Goal: Find specific page/section: Find specific page/section

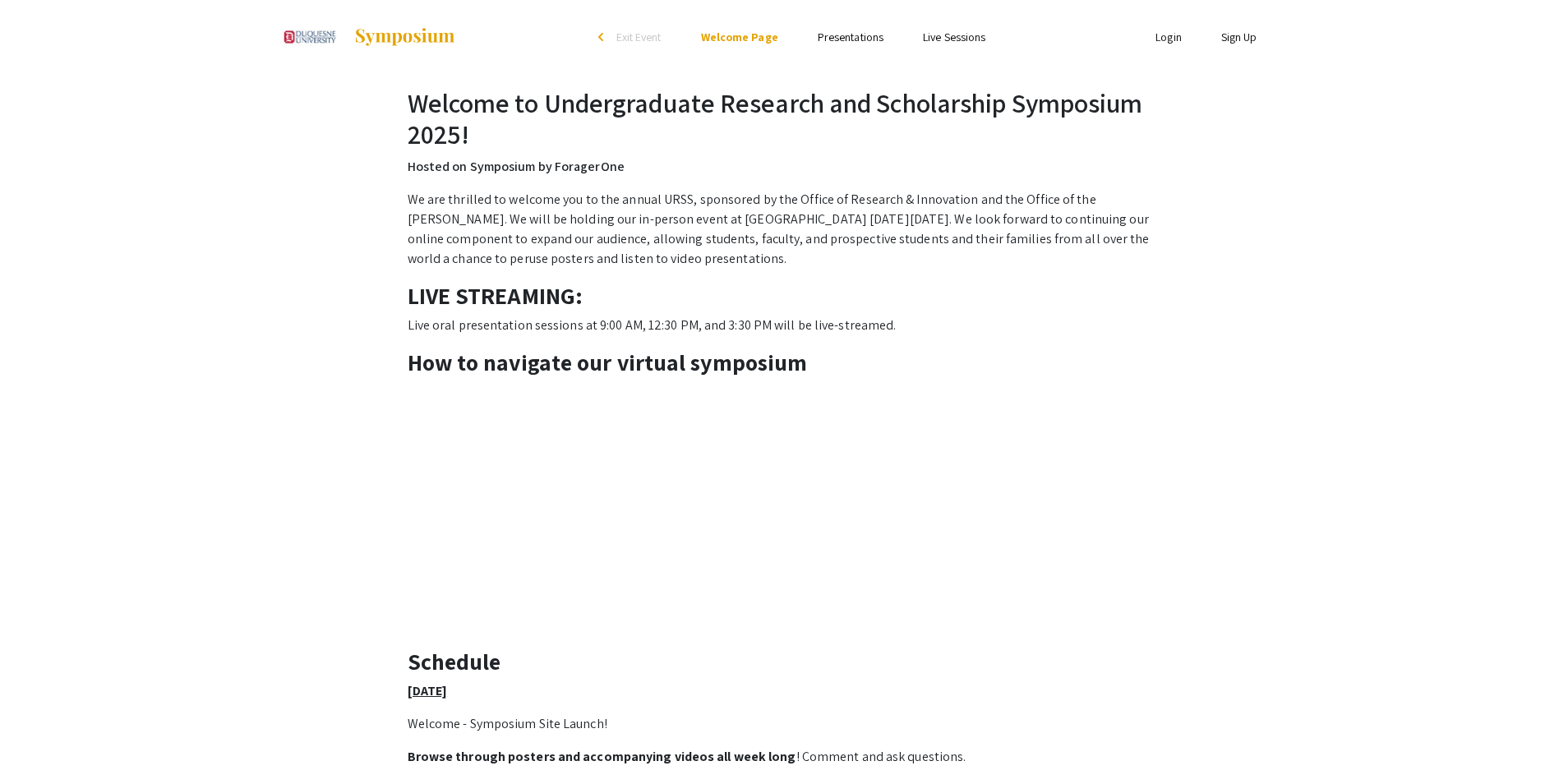
click at [843, 33] on link "Presentations" at bounding box center [850, 36] width 66 height 15
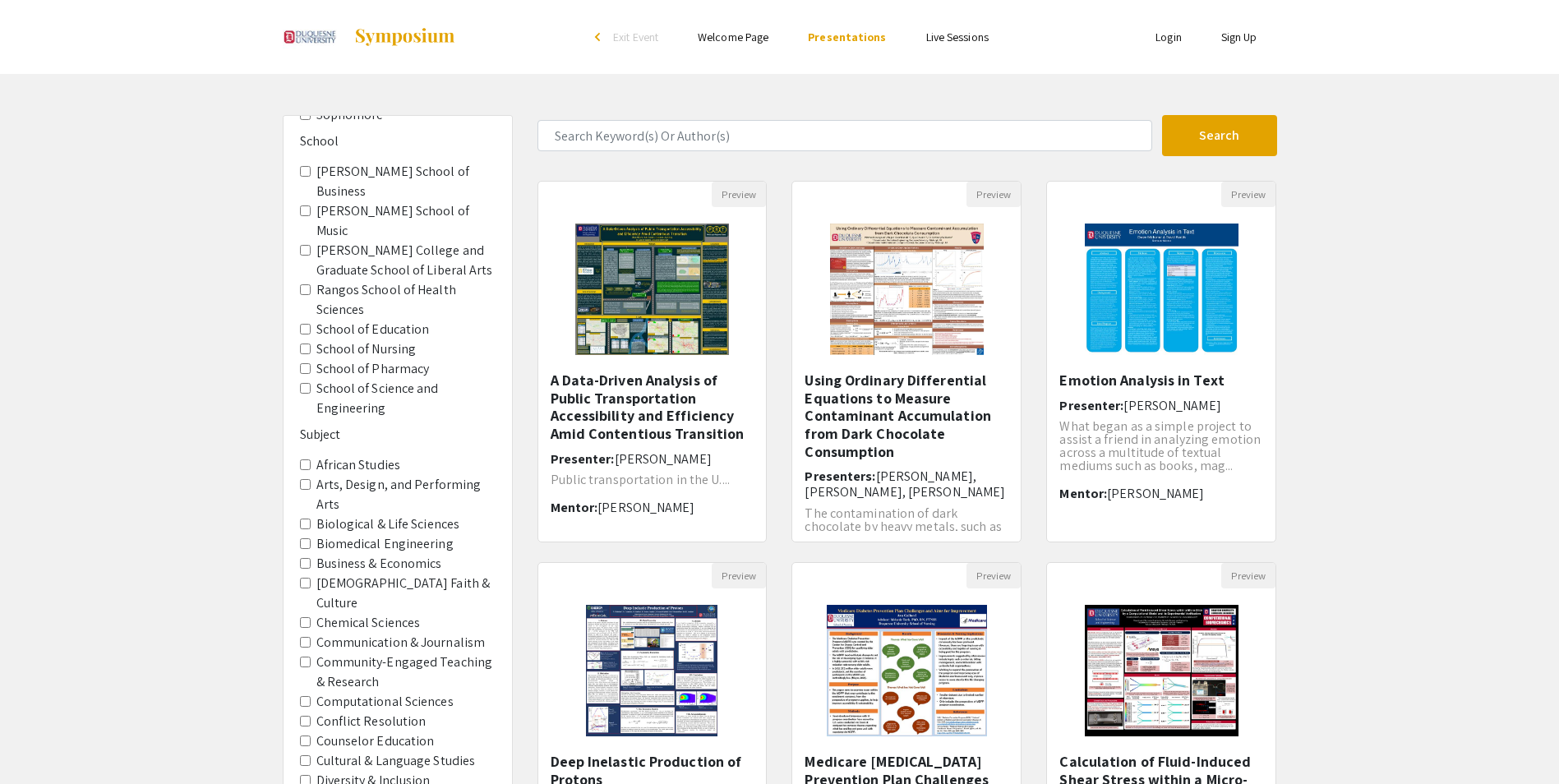
scroll to position [164, 0]
click at [304, 614] on Sciences "Chemical Sciences" at bounding box center [305, 619] width 11 height 11
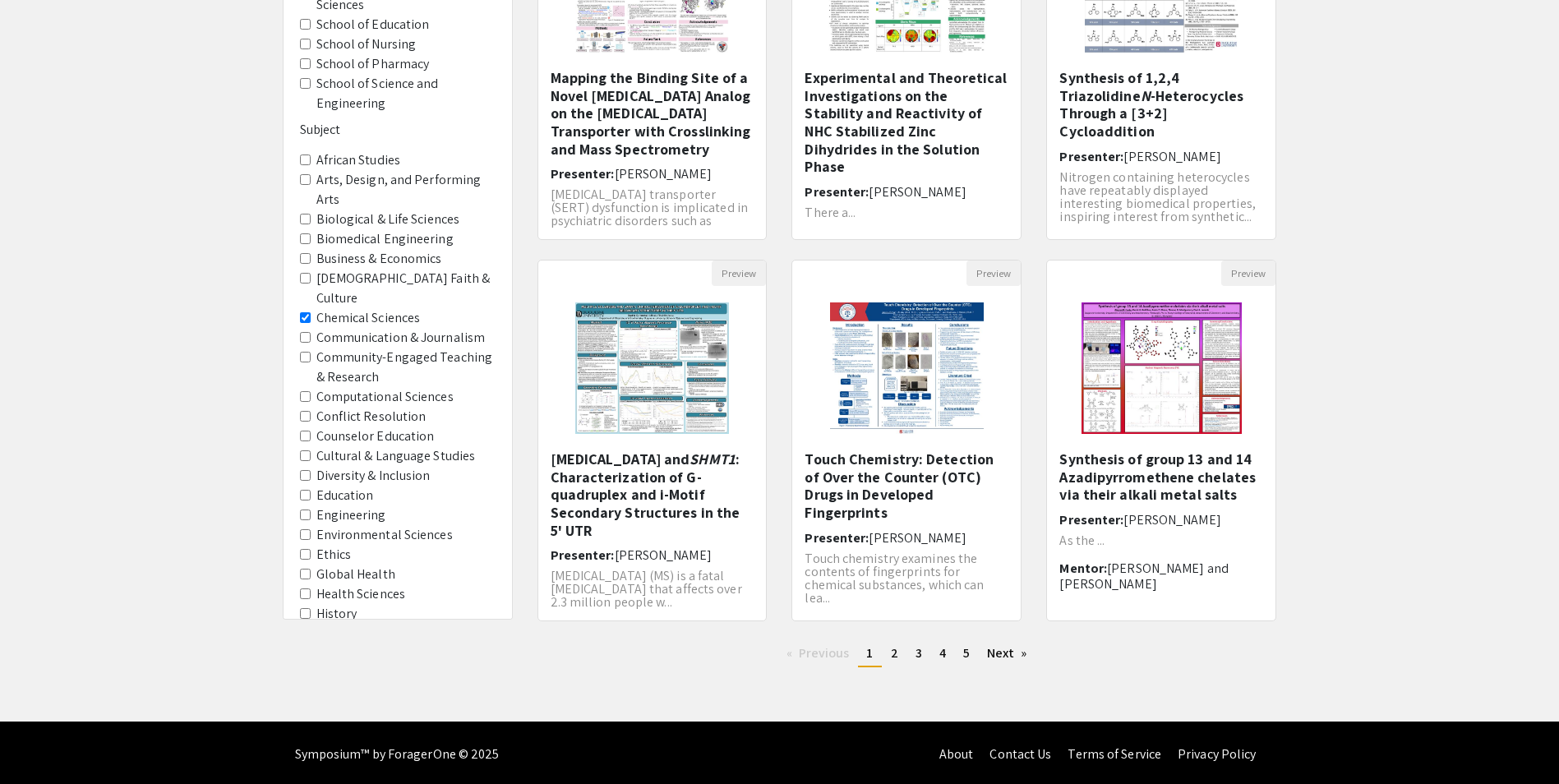
scroll to position [305, 0]
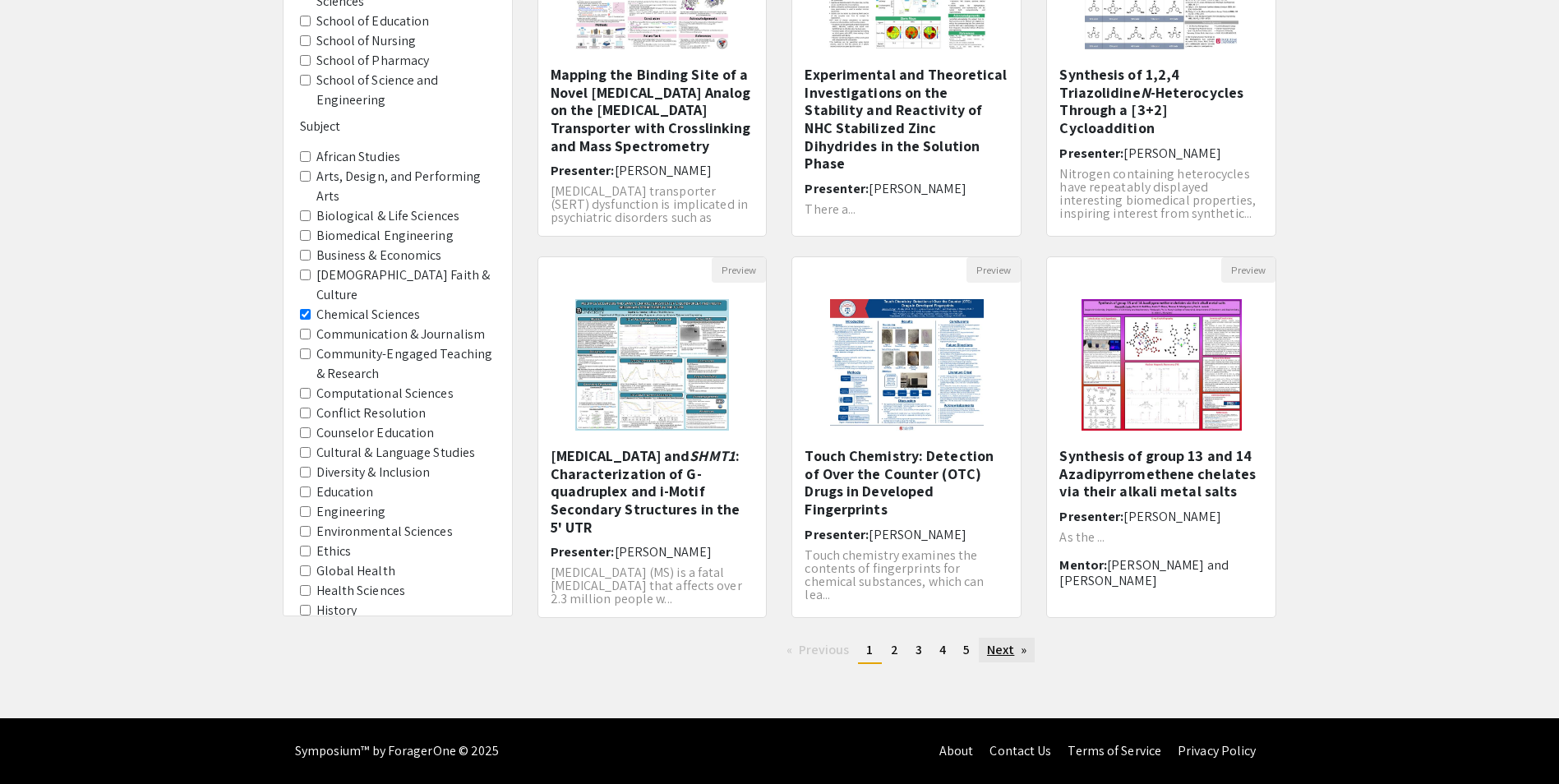
click at [997, 648] on link "Next page" at bounding box center [1007, 650] width 57 height 25
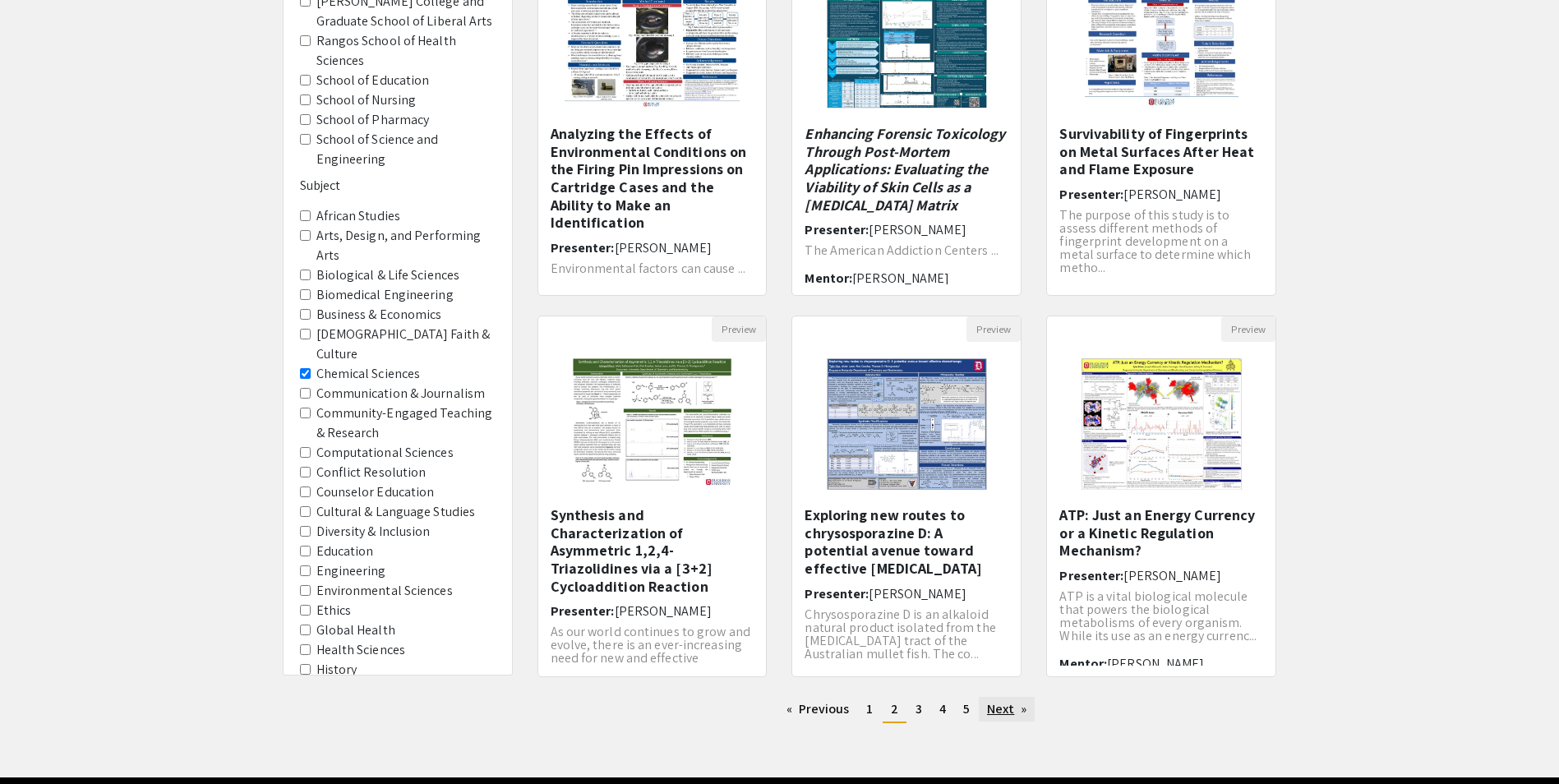
click at [1003, 706] on link "Next page" at bounding box center [1007, 708] width 57 height 25
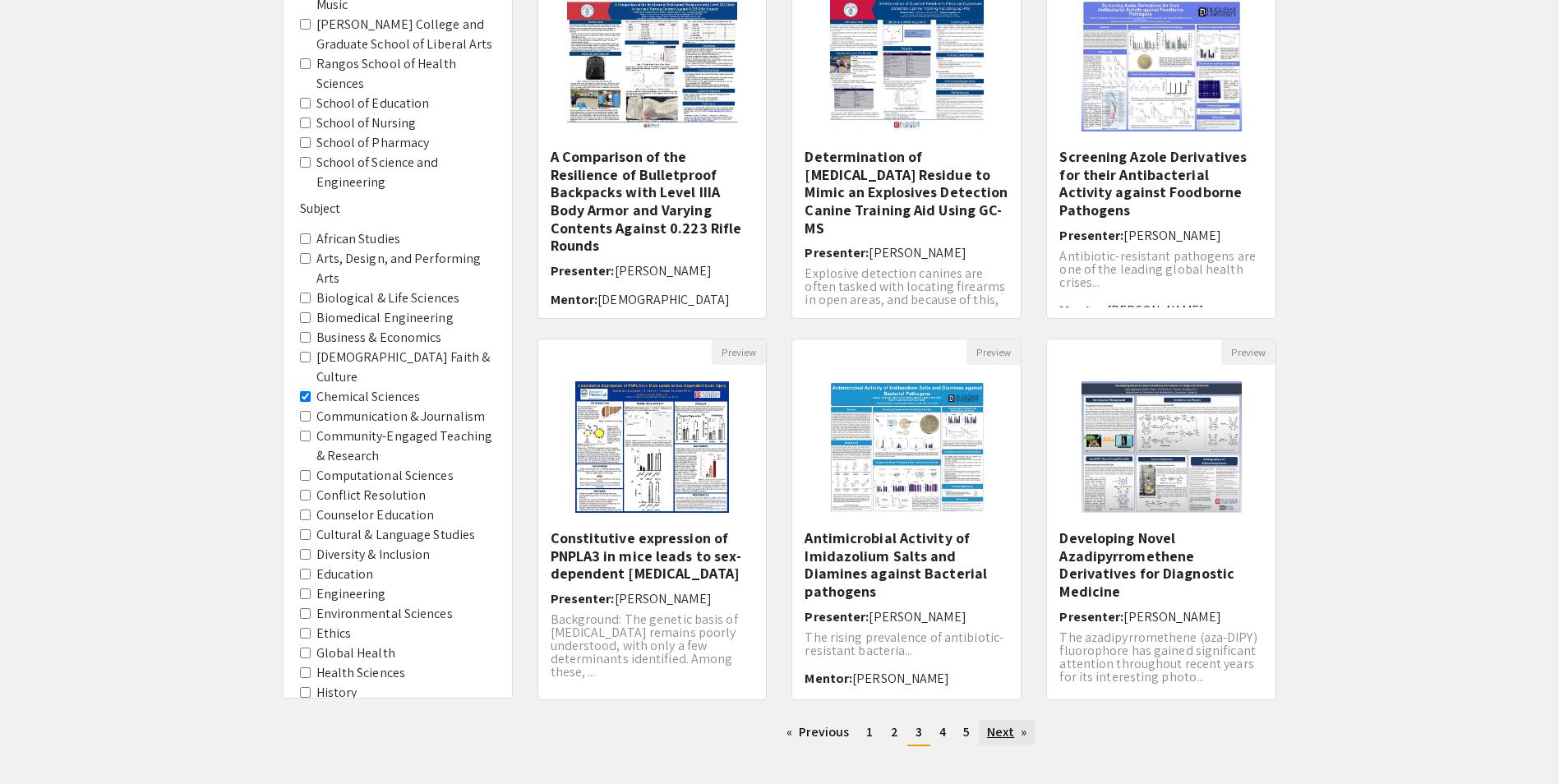
click at [1017, 728] on link "Next page" at bounding box center [1007, 731] width 57 height 25
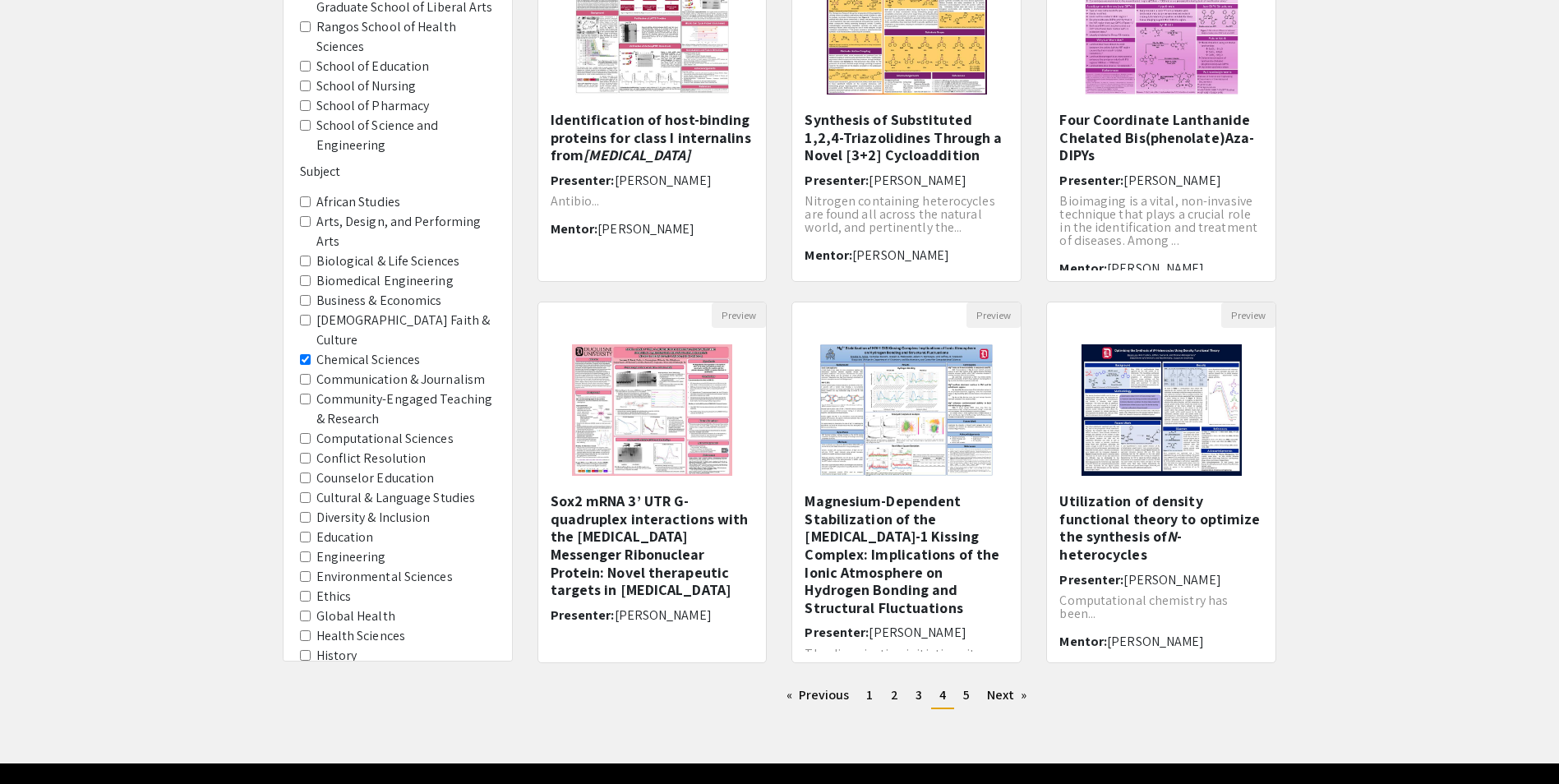
scroll to position [305, 0]
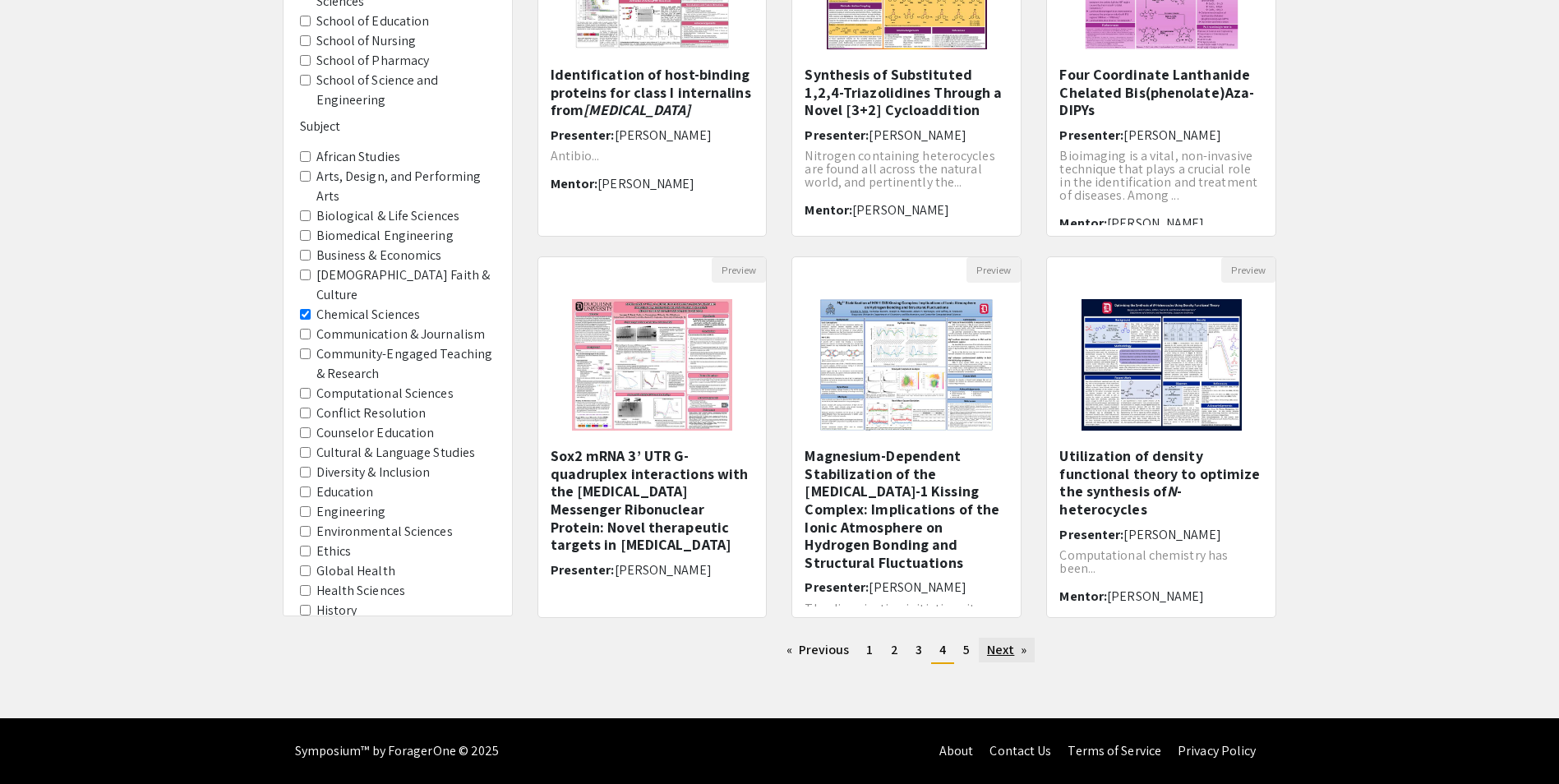
click at [1013, 650] on link "Next page" at bounding box center [1007, 650] width 57 height 25
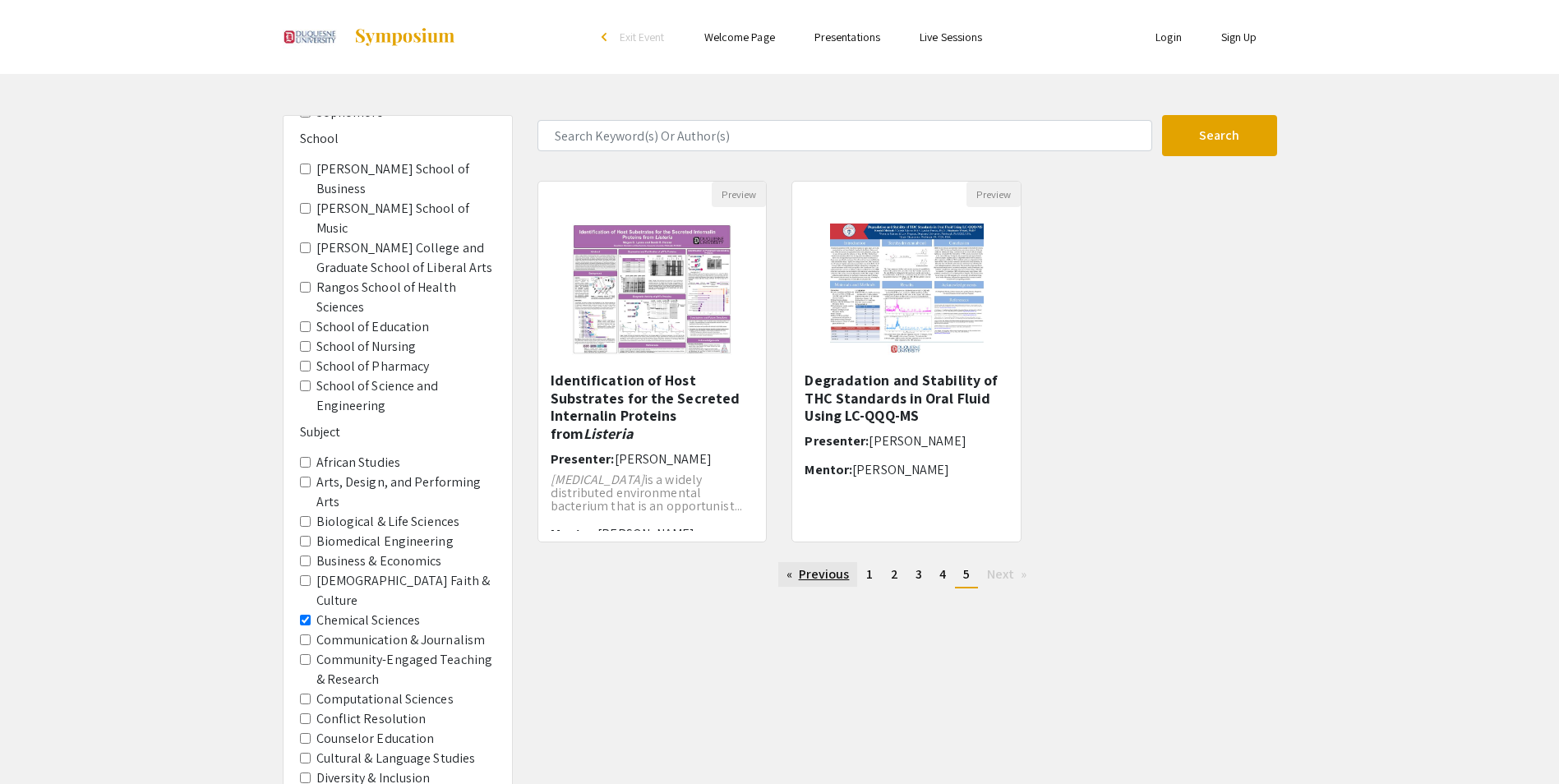
click at [821, 572] on link "Previous page" at bounding box center [818, 574] width 80 height 25
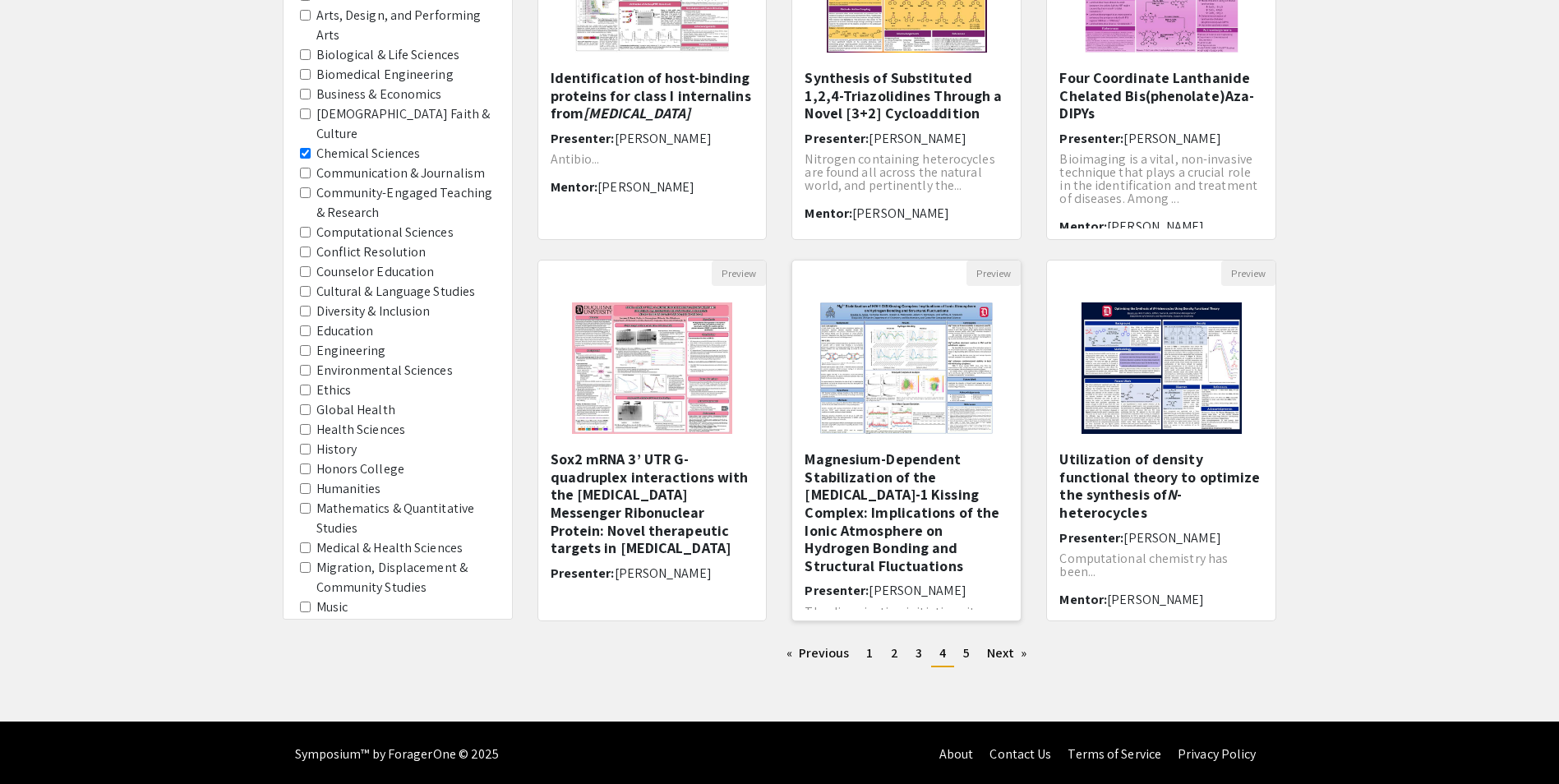
scroll to position [305, 0]
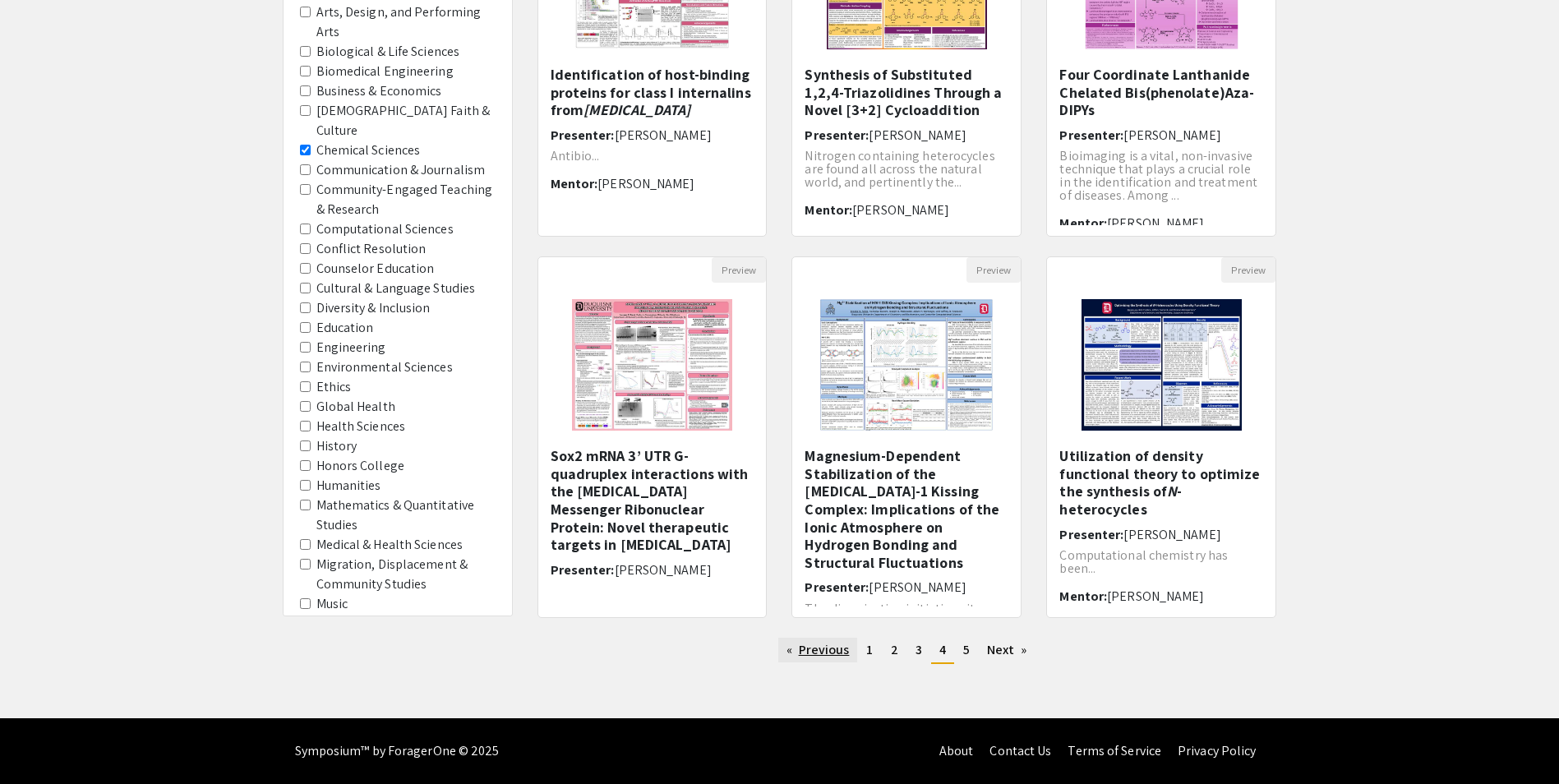
click at [814, 655] on link "Previous page" at bounding box center [818, 650] width 80 height 25
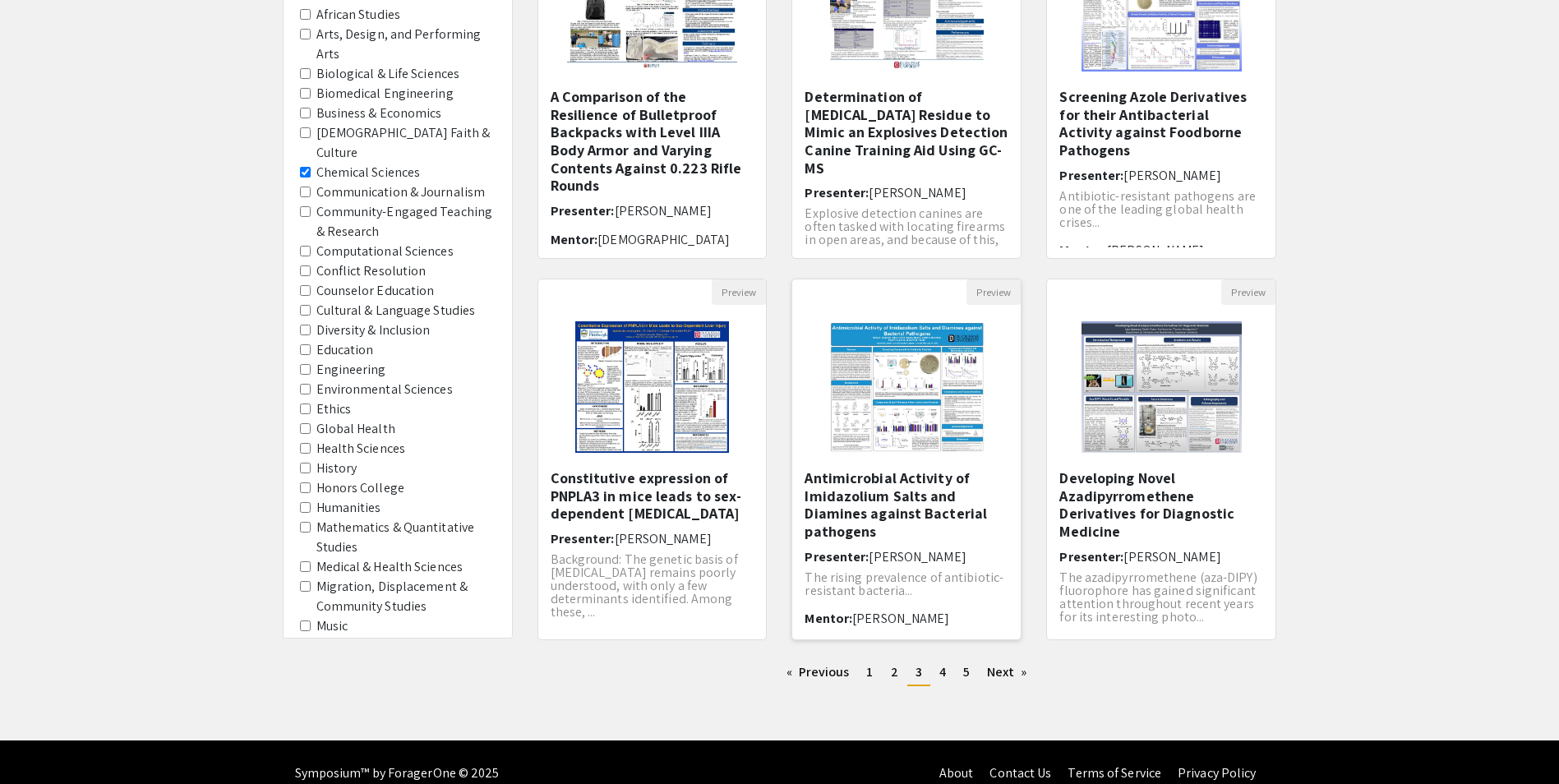
scroll to position [305, 0]
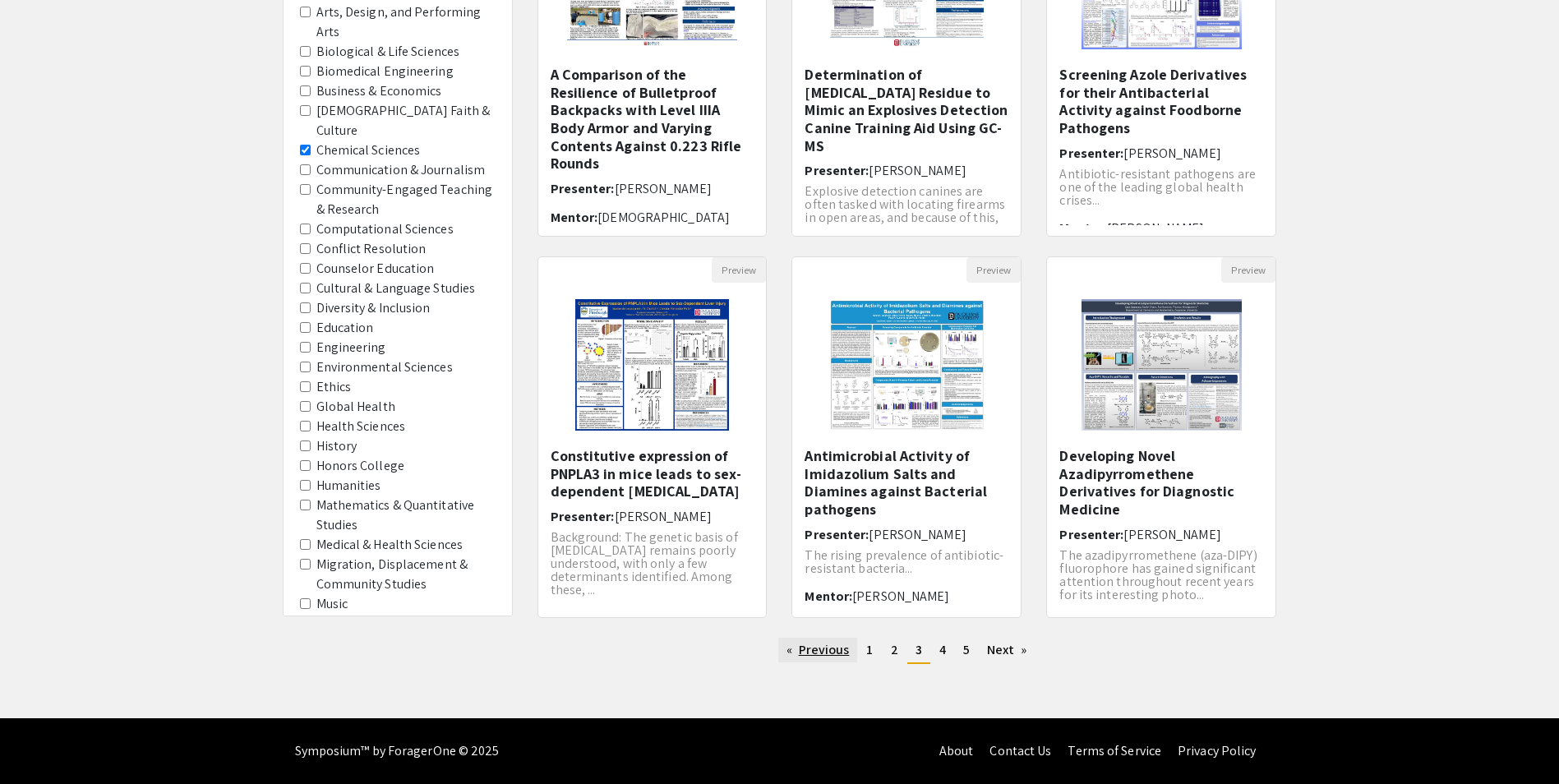
click at [819, 648] on link "Previous page" at bounding box center [818, 650] width 80 height 25
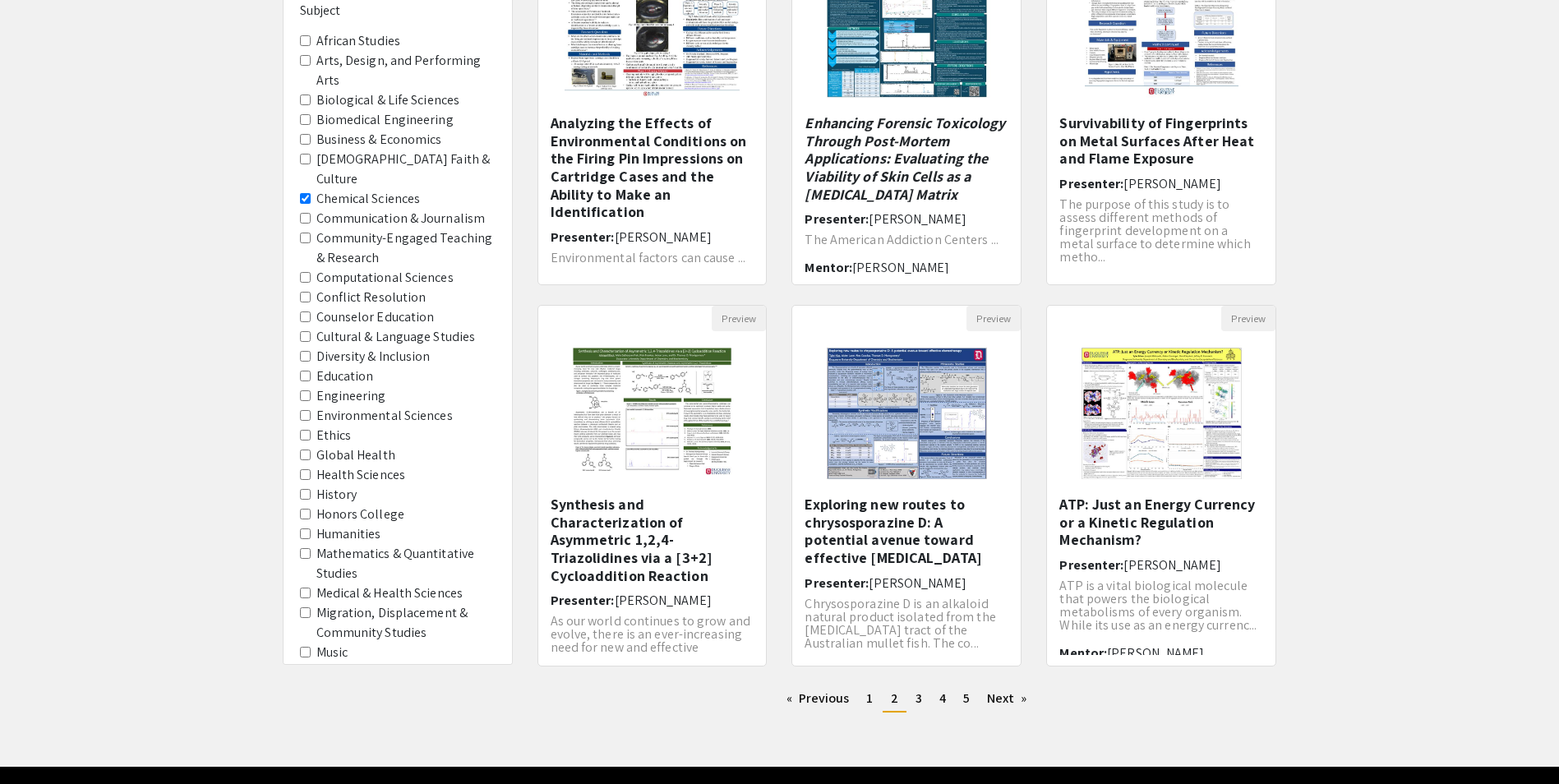
scroll to position [305, 0]
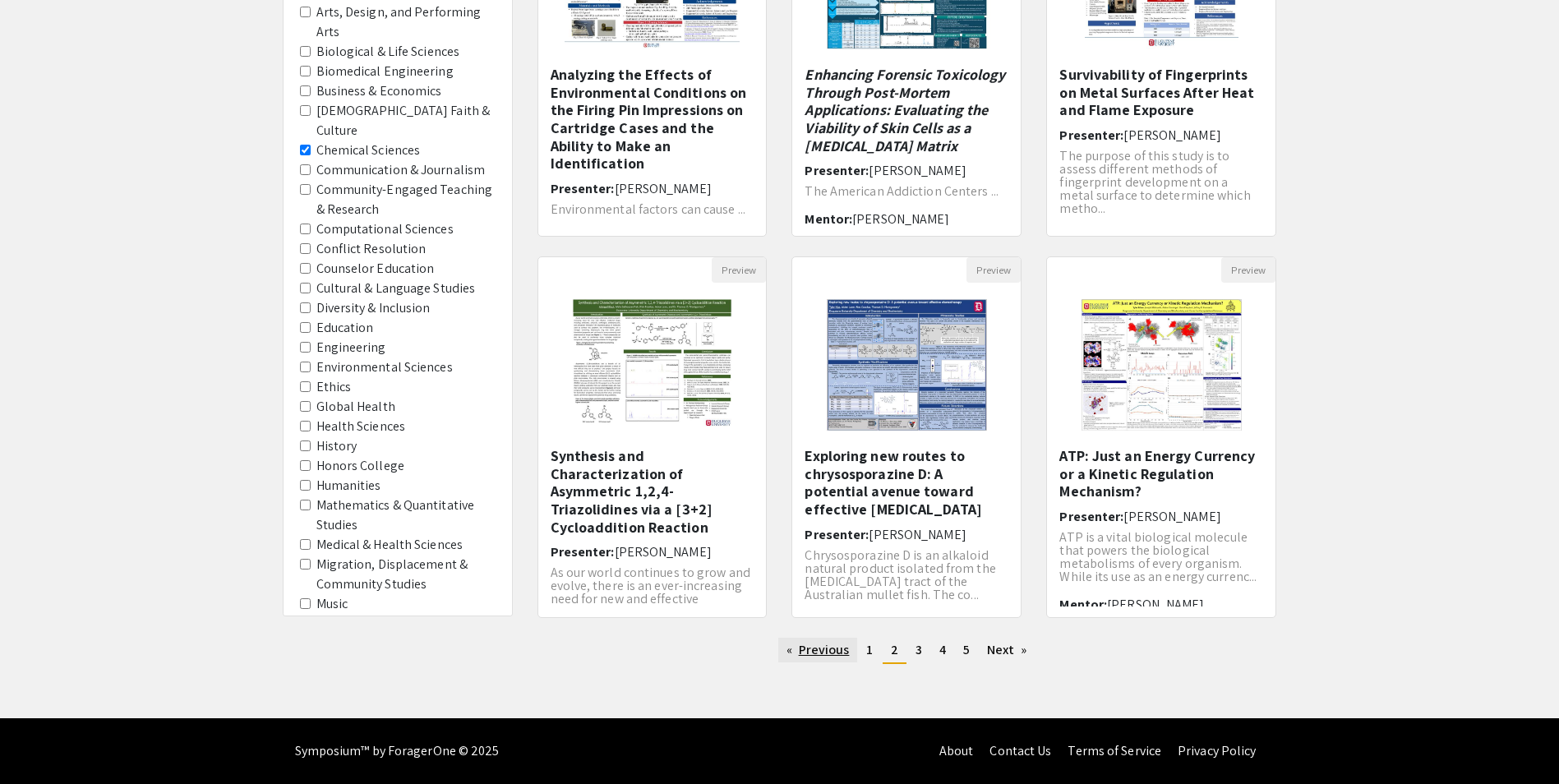
click at [820, 653] on link "Previous page" at bounding box center [818, 650] width 80 height 25
